Goal: Task Accomplishment & Management: Manage account settings

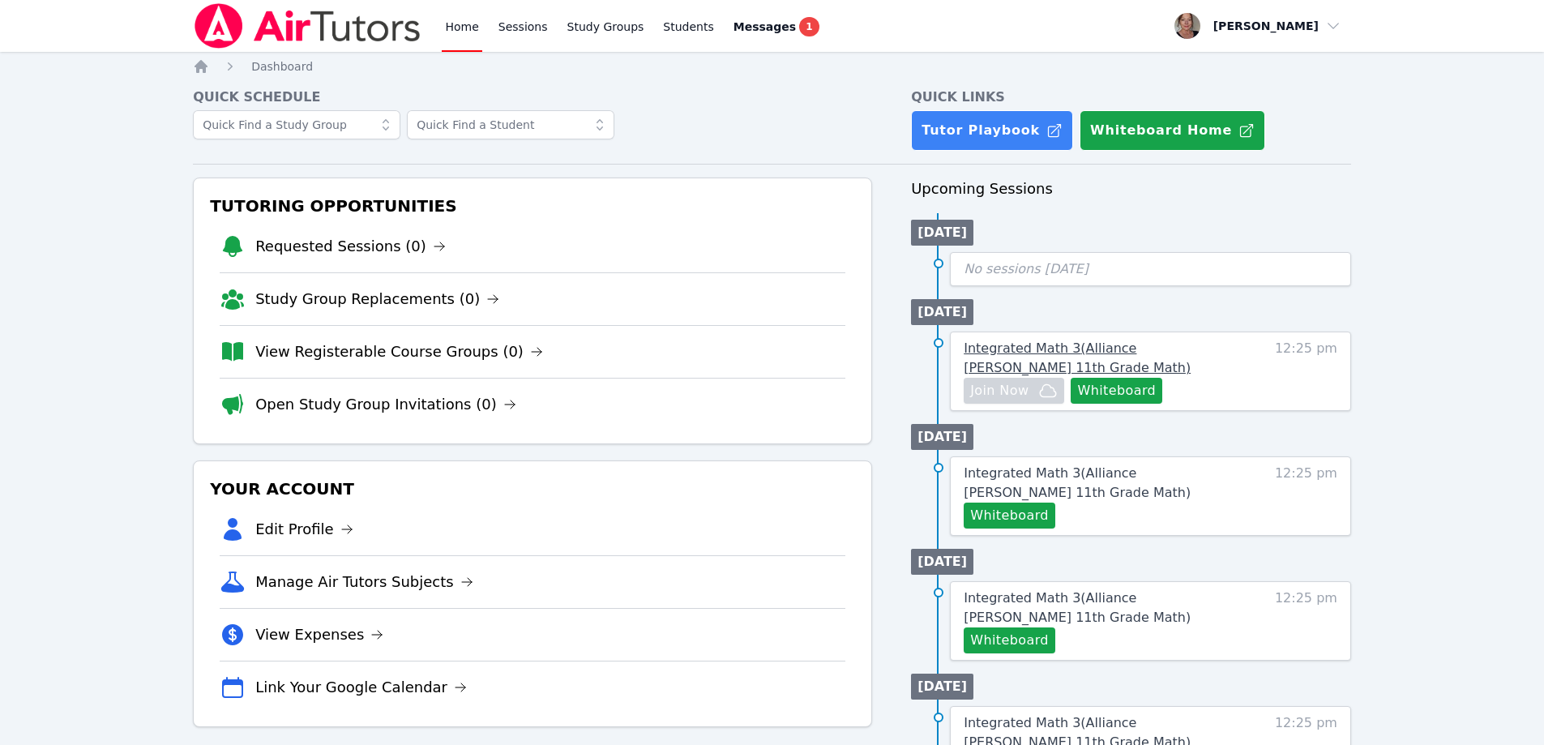
click at [1094, 351] on span "Integrated Math 3 ( Alliance [PERSON_NAME] 11th Grade Math )" at bounding box center [1077, 357] width 227 height 35
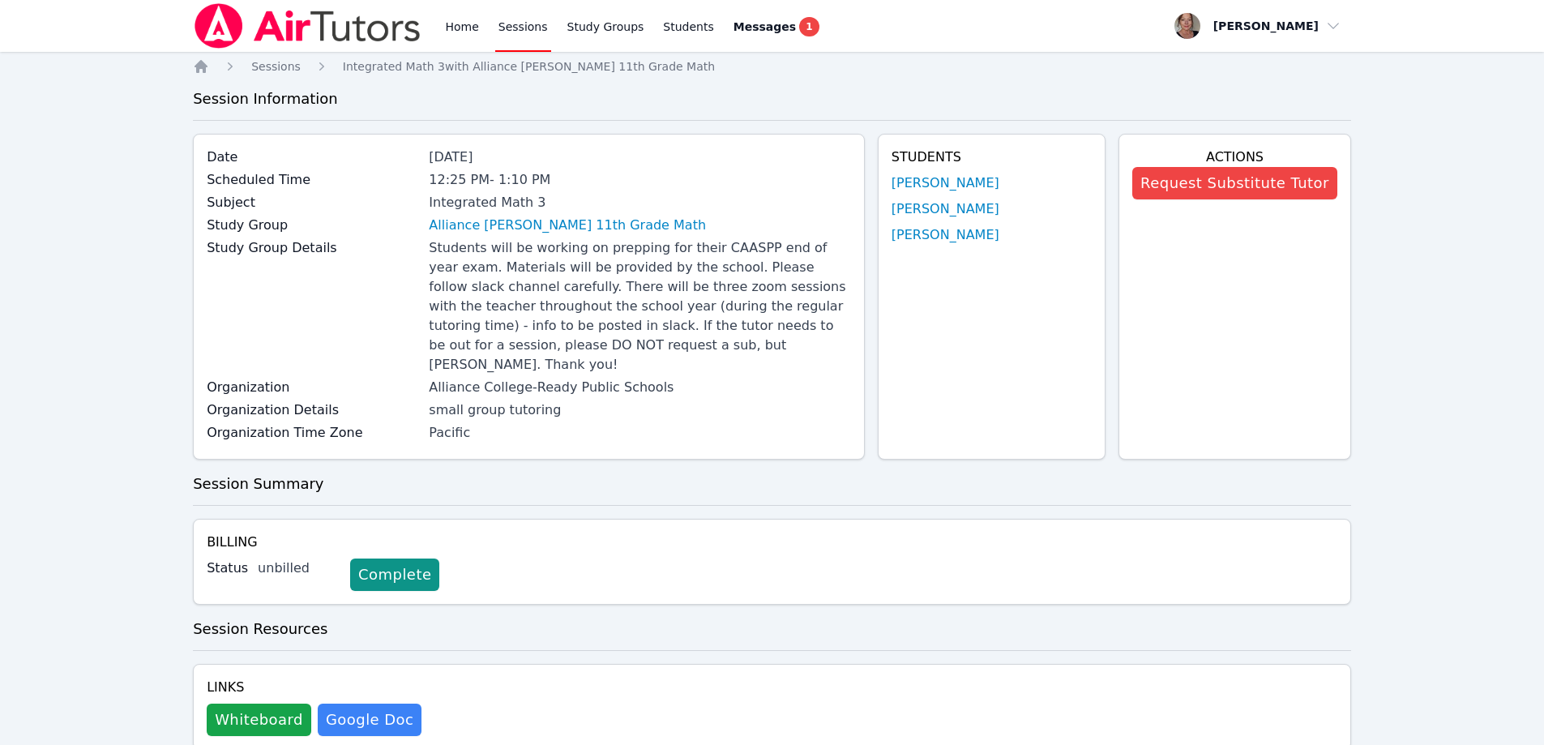
scroll to position [31, 0]
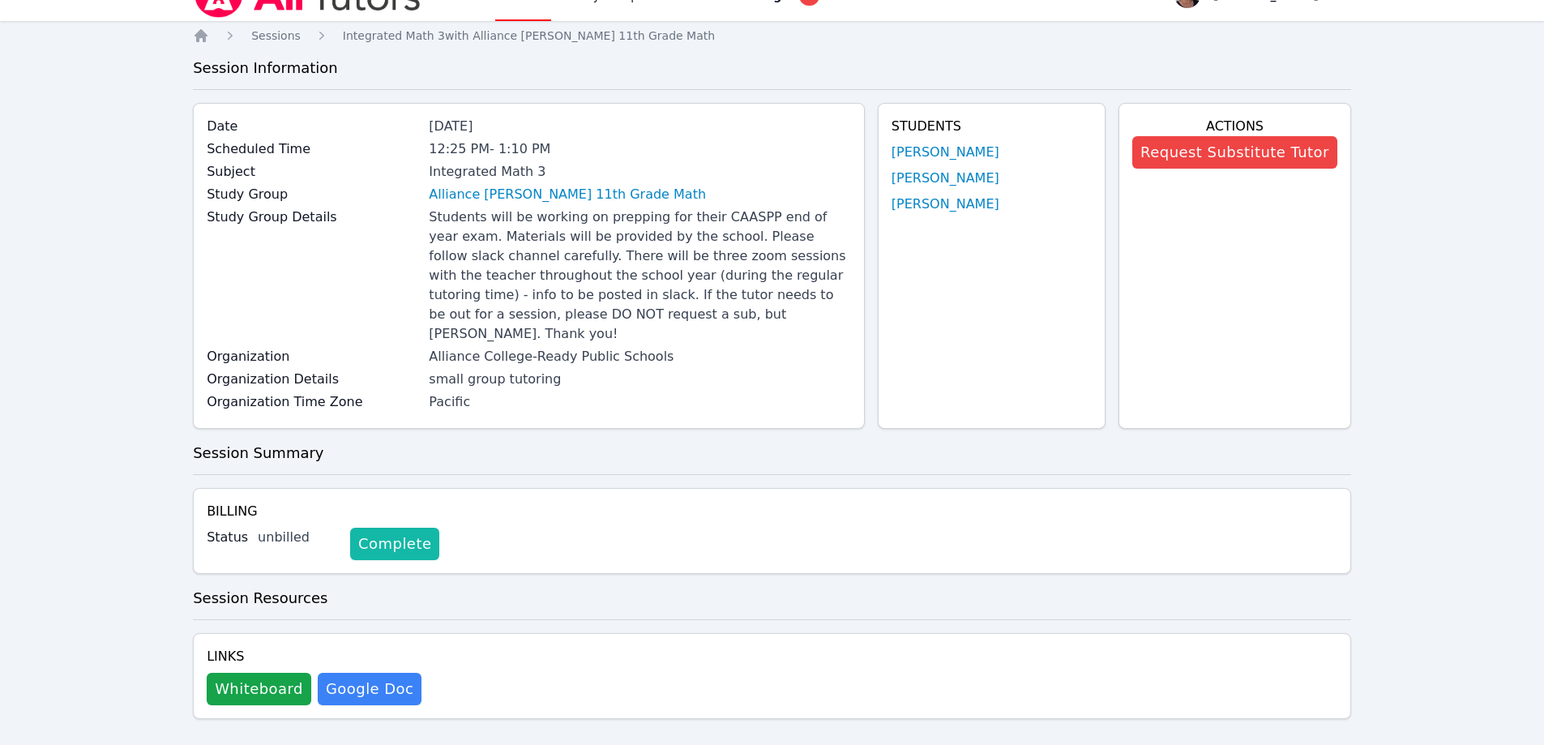
click at [400, 529] on link "Complete" at bounding box center [394, 544] width 89 height 32
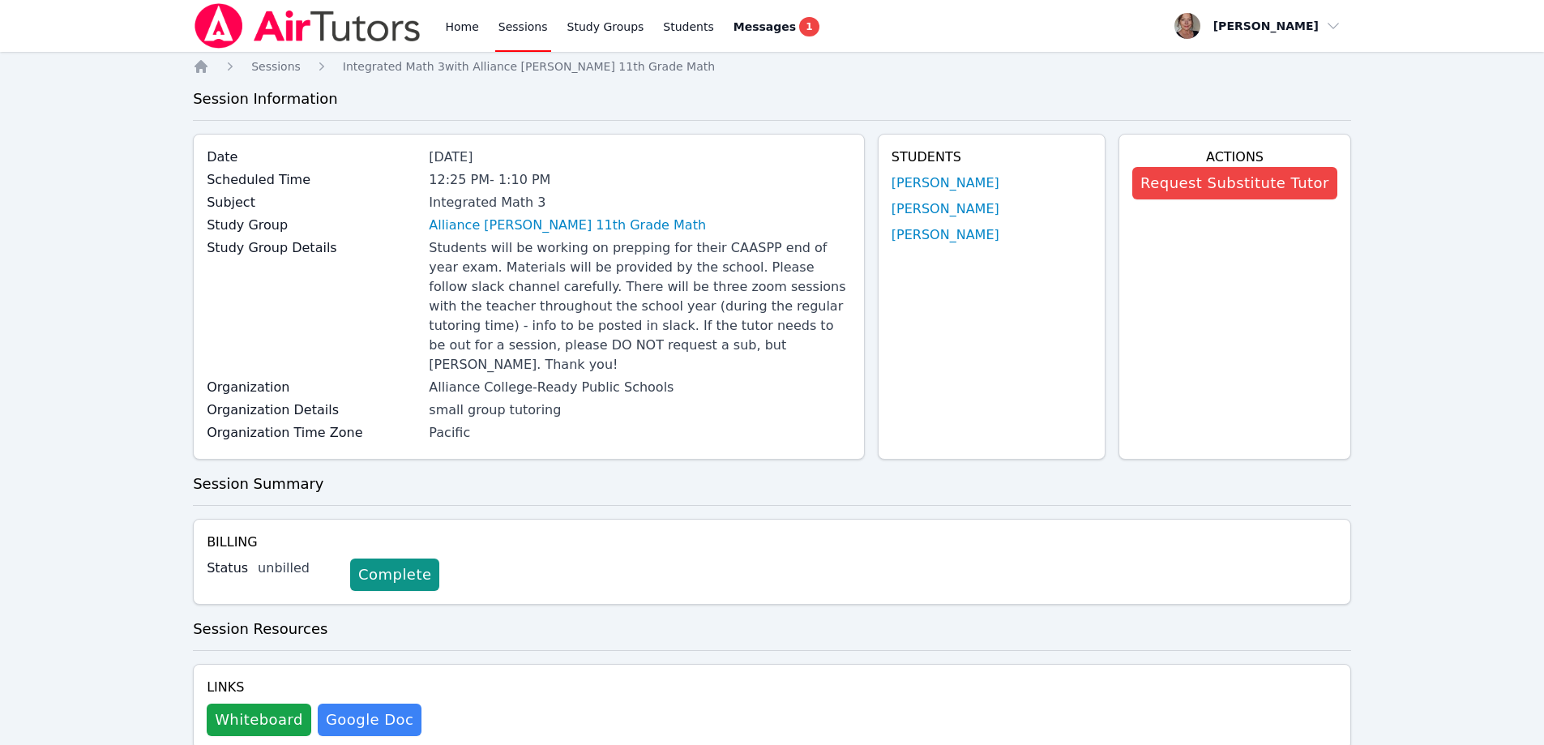
scroll to position [31, 0]
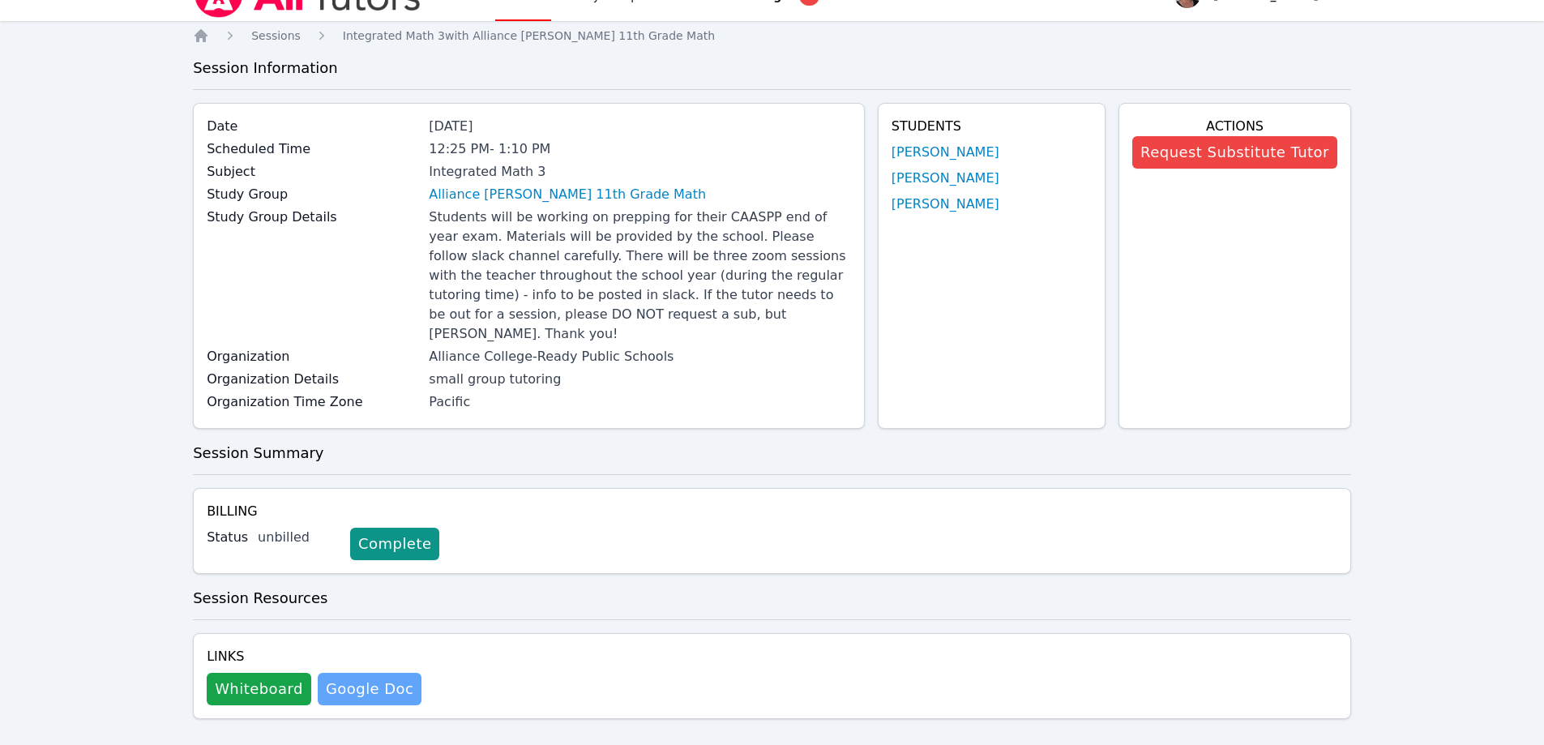
click at [375, 673] on link "Google Doc" at bounding box center [370, 689] width 104 height 32
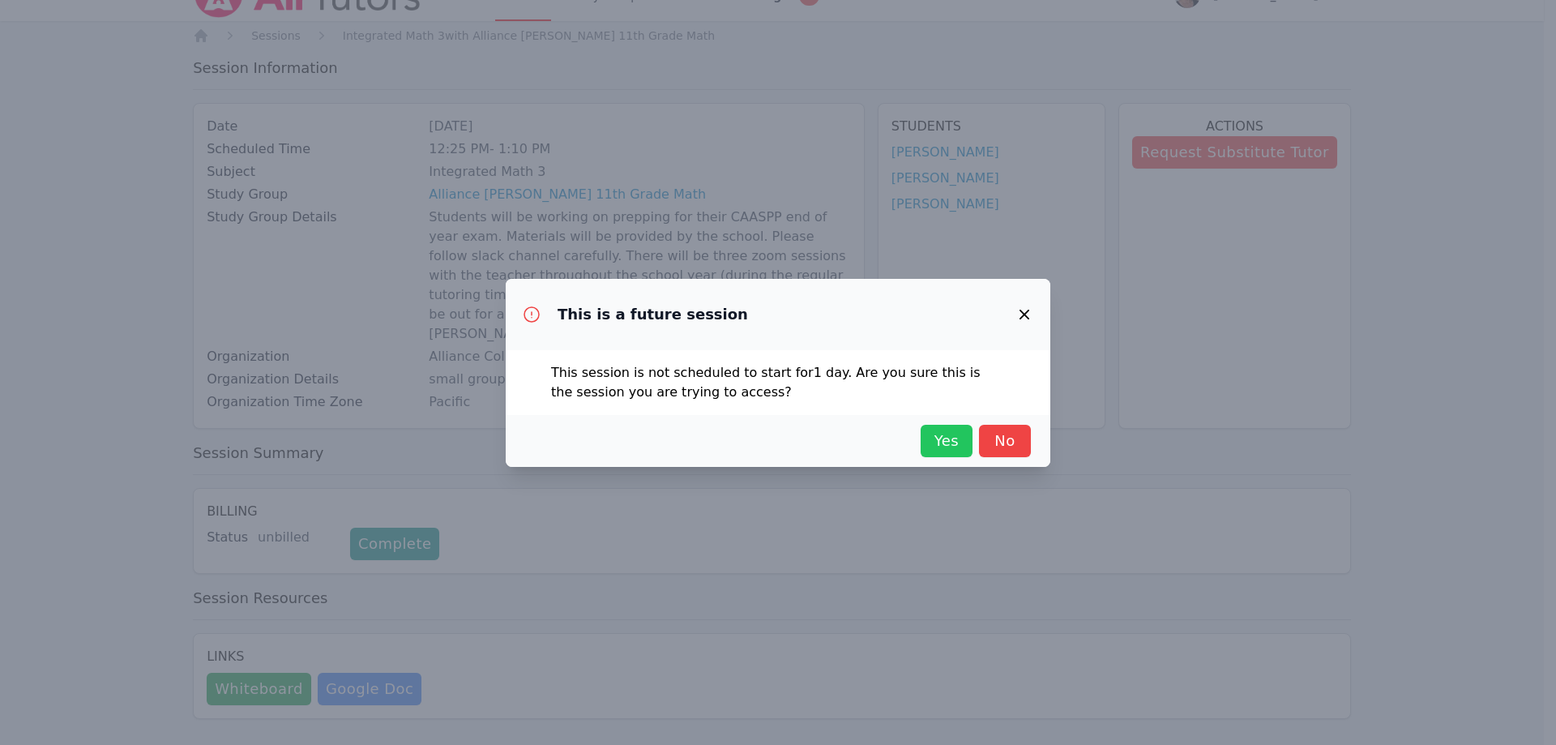
click at [944, 443] on span "Yes" at bounding box center [947, 441] width 36 height 23
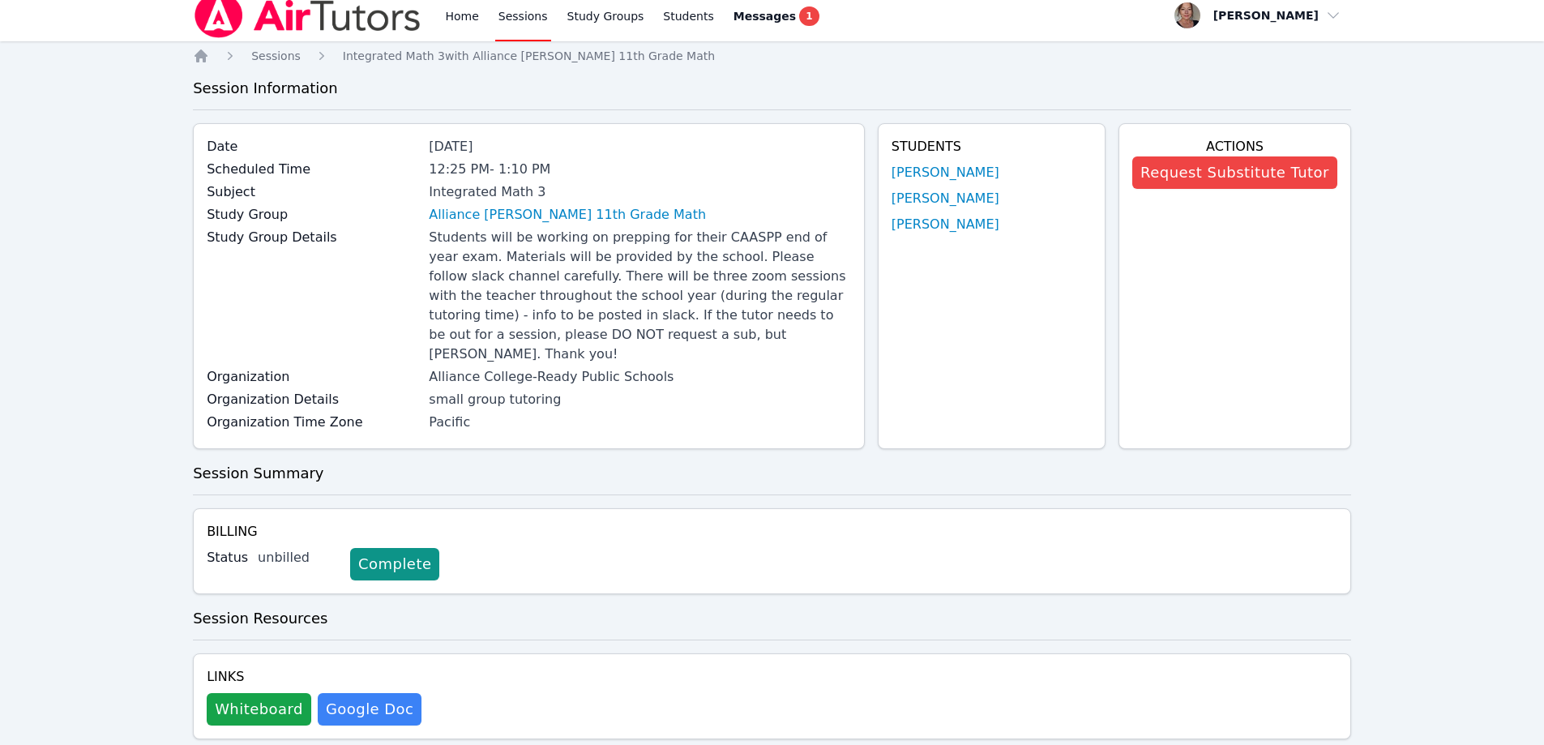
scroll to position [0, 0]
